Goal: Information Seeking & Learning: Compare options

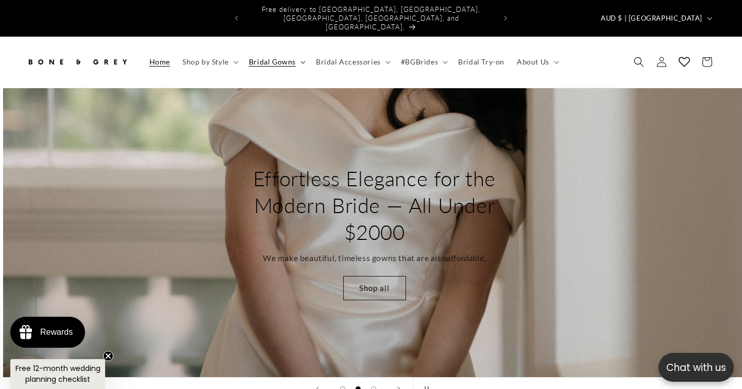
scroll to position [0, 742]
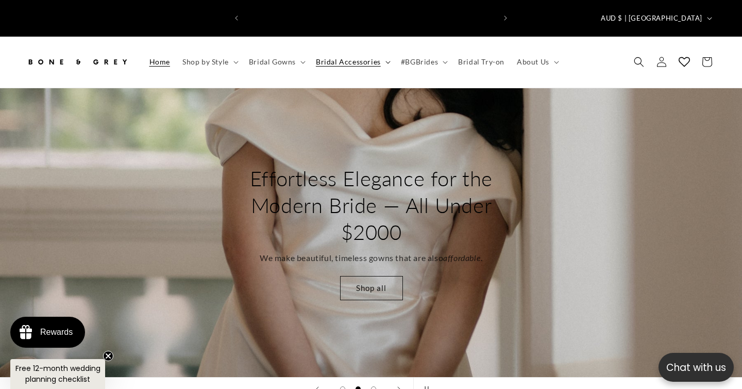
click at [386, 61] on icon at bounding box center [388, 62] width 5 height 3
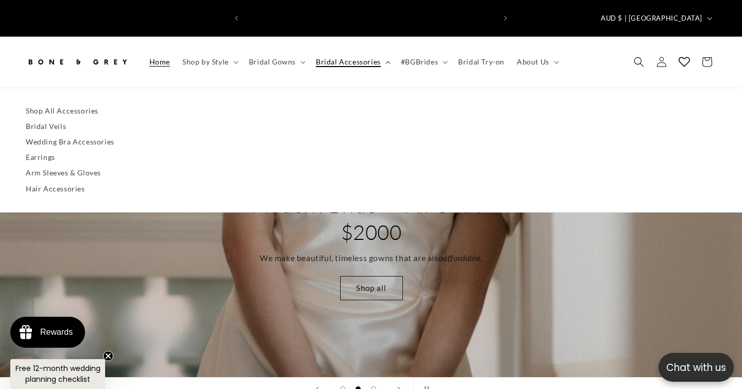
scroll to position [0, 0]
click at [46, 119] on link "Bridal Veils" at bounding box center [371, 126] width 691 height 15
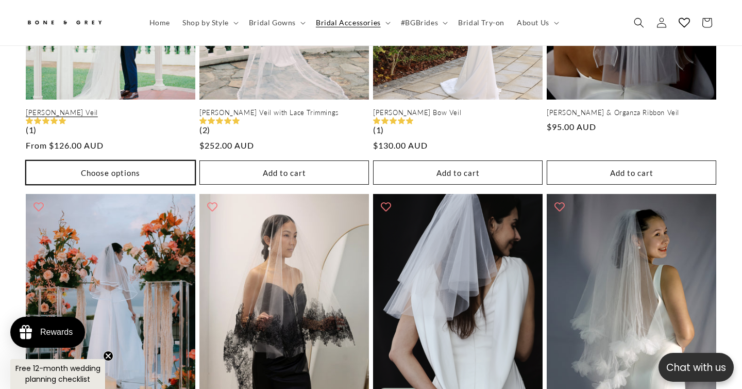
scroll to position [958, 0]
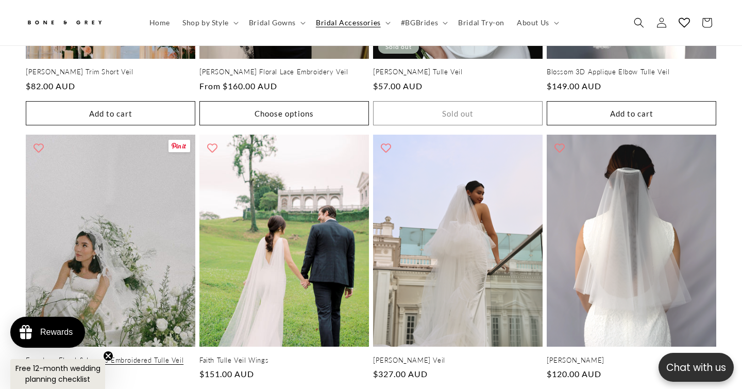
click at [156, 356] on link "Everdeen Floral & Leaves Embroidered Tulle Veil" at bounding box center [111, 360] width 170 height 9
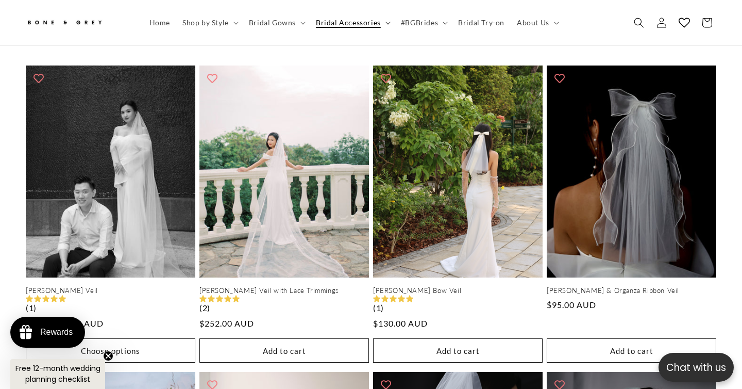
scroll to position [0, 501]
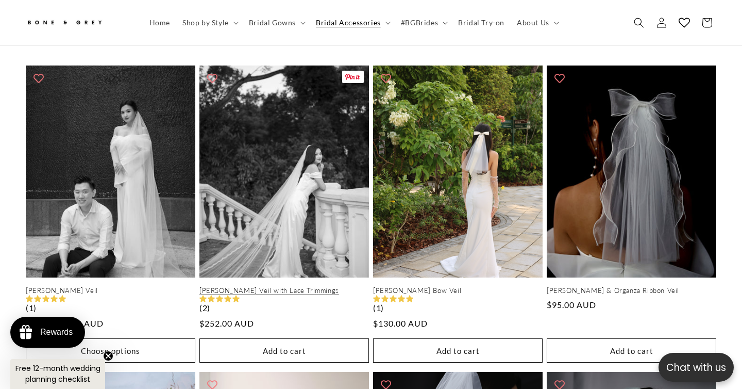
click at [304, 286] on link "[PERSON_NAME] Veil with Lace Trimmings" at bounding box center [284, 290] width 170 height 9
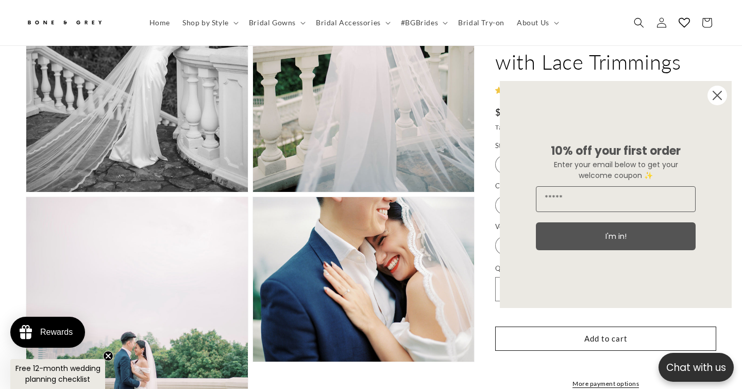
scroll to position [1113, 0]
